Goal: Information Seeking & Learning: Learn about a topic

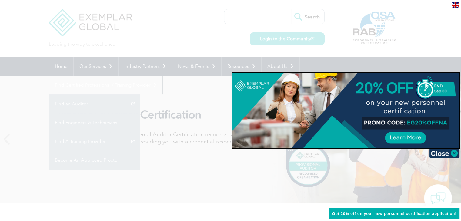
click at [210, 93] on div at bounding box center [230, 110] width 461 height 221
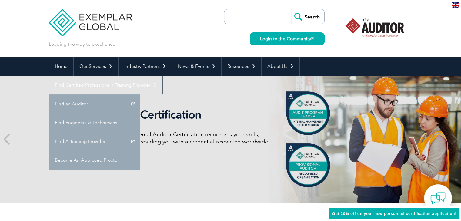
click at [108, 162] on link "Learn More" at bounding box center [83, 161] width 51 height 12
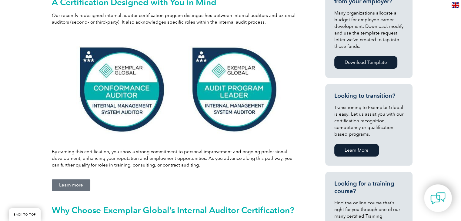
click at [260, 126] on img at bounding box center [176, 89] width 209 height 106
